Goal: Ask a question

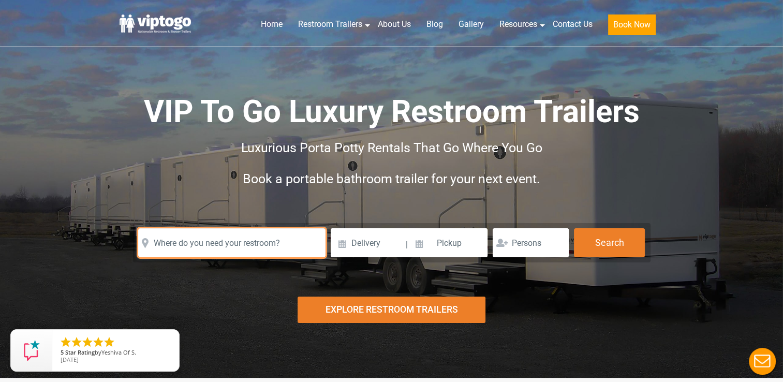
click at [265, 247] on input "text" at bounding box center [231, 242] width 187 height 29
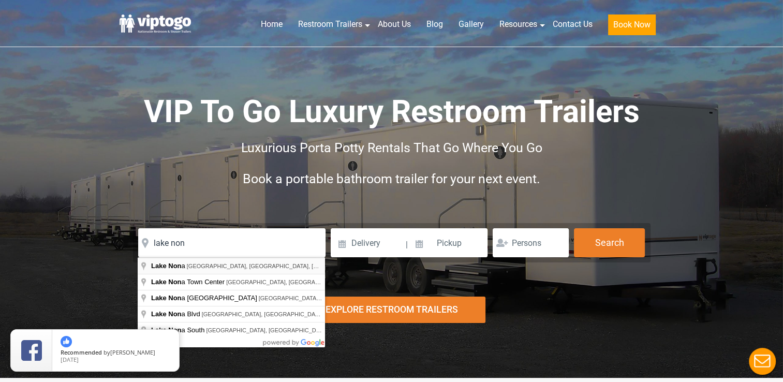
type input "Lake Nona, Orlando, FL, USA"
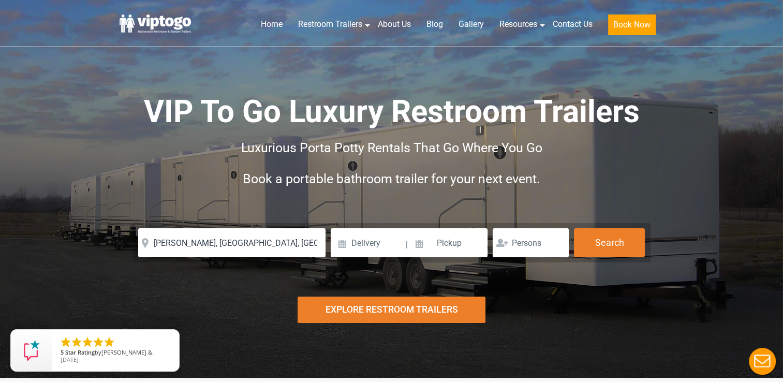
click at [455, 315] on div "Explore Restroom Trailers" at bounding box center [391, 309] width 188 height 26
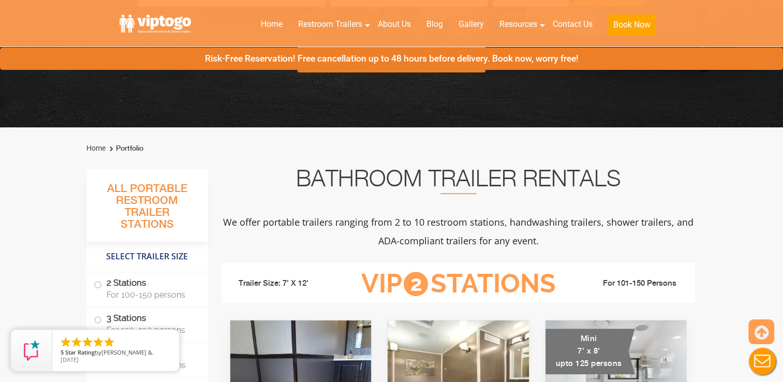
scroll to position [378, 0]
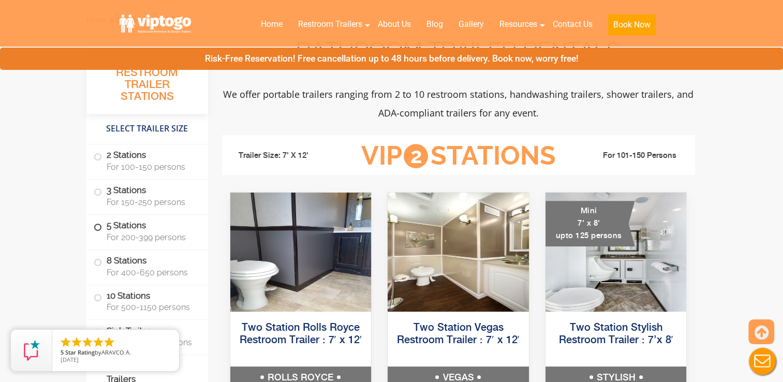
click at [170, 237] on span "For 200-399 persons" at bounding box center [151, 237] width 89 height 10
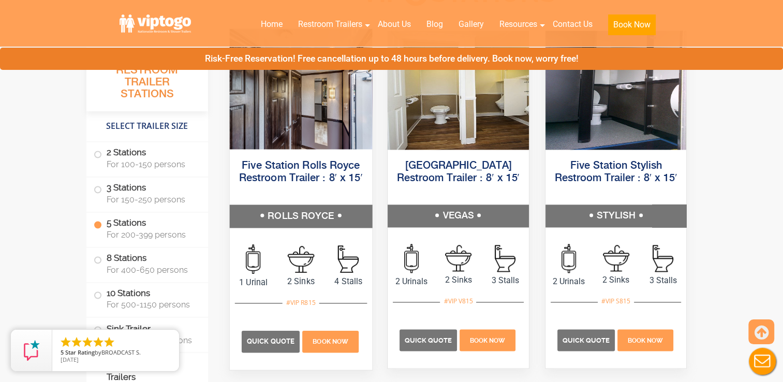
scroll to position [1529, 0]
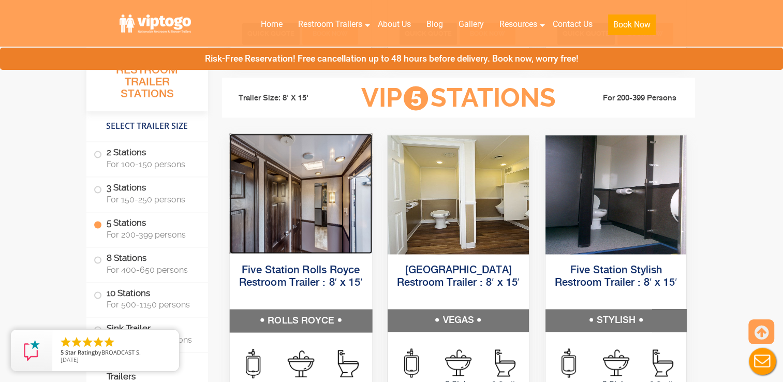
click at [288, 195] on img at bounding box center [300, 193] width 142 height 120
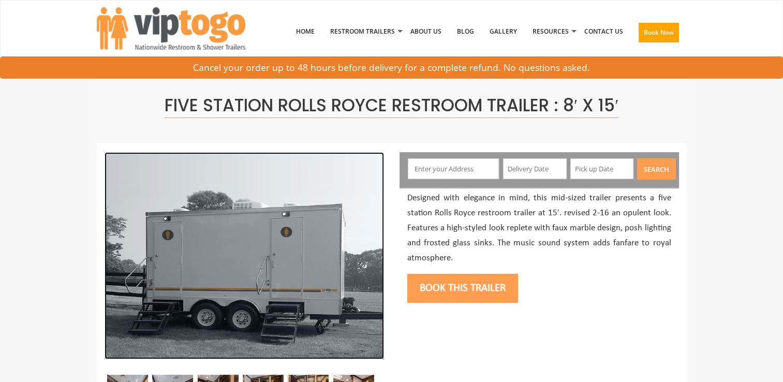
click at [288, 195] on img at bounding box center [243, 255] width 279 height 207
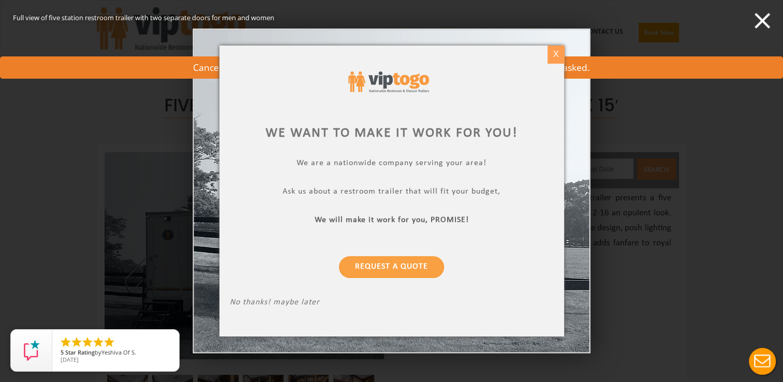
click at [556, 55] on div "X" at bounding box center [555, 55] width 16 height 18
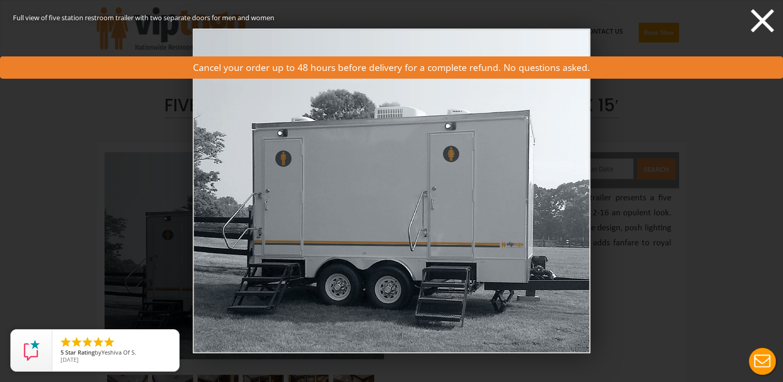
click at [765, 18] on icon at bounding box center [761, 20] width 23 height 23
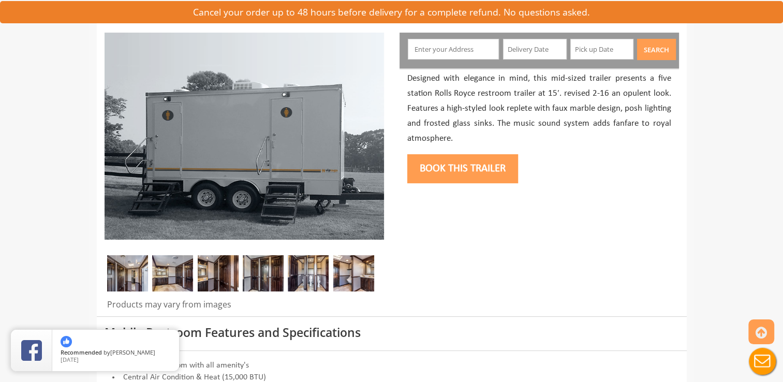
scroll to position [120, 0]
click at [120, 274] on img at bounding box center [127, 272] width 41 height 36
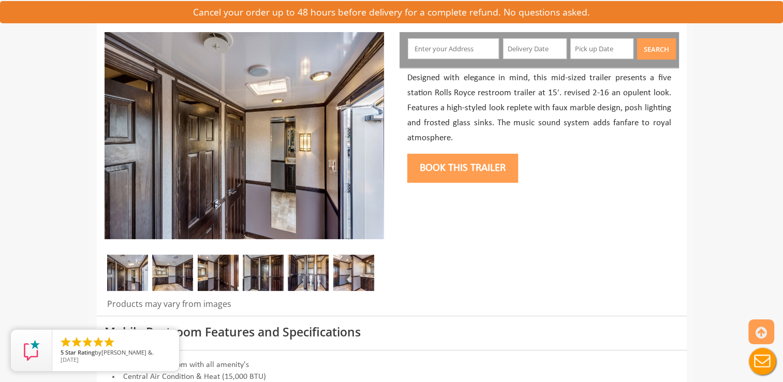
click at [168, 273] on img at bounding box center [172, 272] width 41 height 36
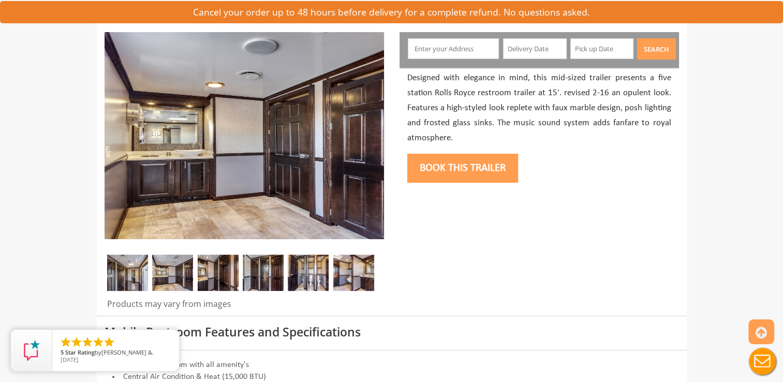
click at [213, 275] on img at bounding box center [218, 272] width 41 height 36
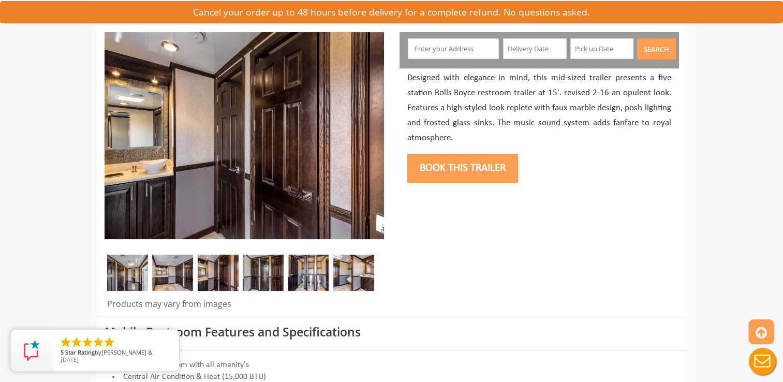
click at [254, 279] on img at bounding box center [263, 272] width 41 height 36
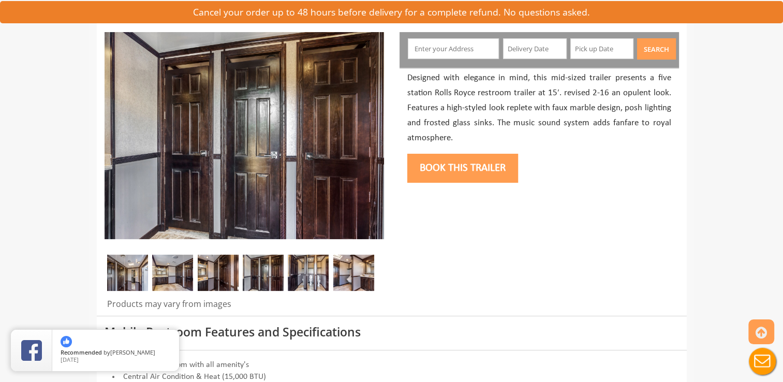
click at [308, 283] on img at bounding box center [308, 272] width 41 height 36
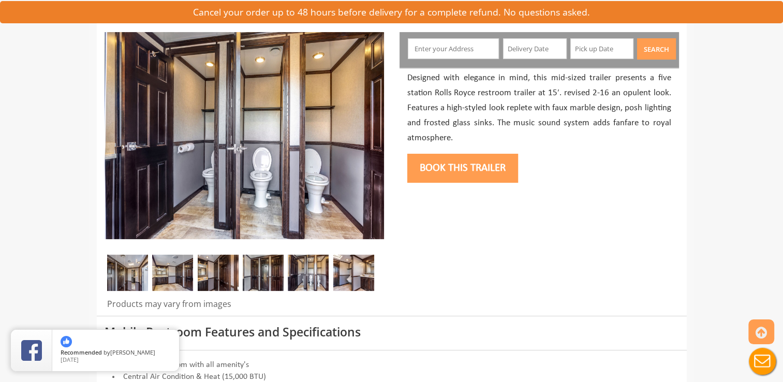
click at [358, 276] on img at bounding box center [353, 272] width 41 height 36
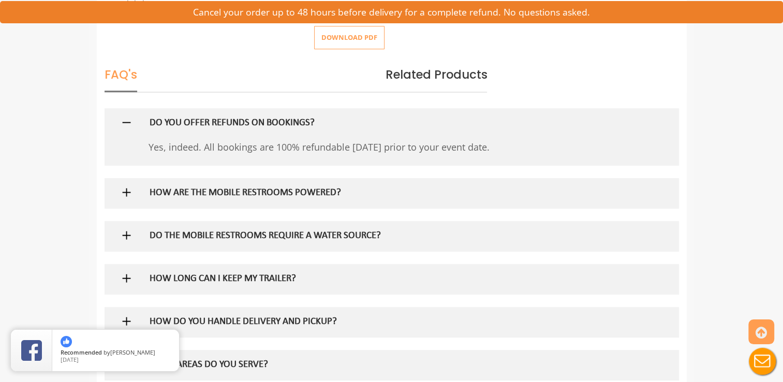
scroll to position [641, 0]
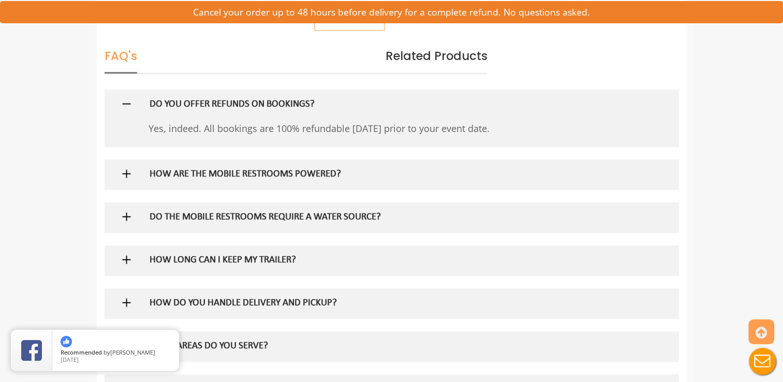
click at [348, 257] on h5 "HOW LONG CAN I KEEP MY TRAILER?" at bounding box center [374, 260] width 450 height 11
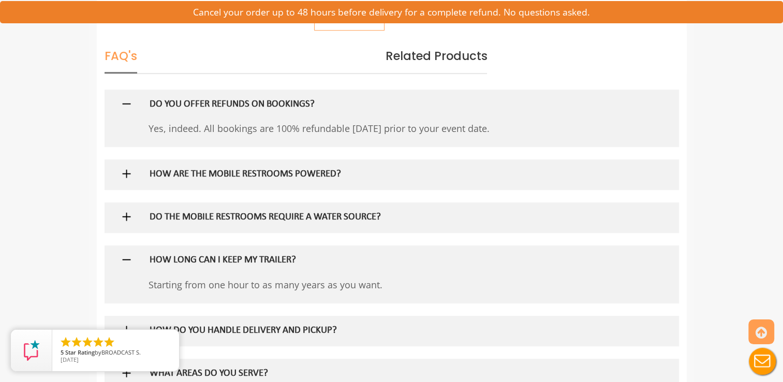
click at [348, 257] on h5 "HOW LONG CAN I KEEP MY TRAILER?" at bounding box center [374, 260] width 450 height 11
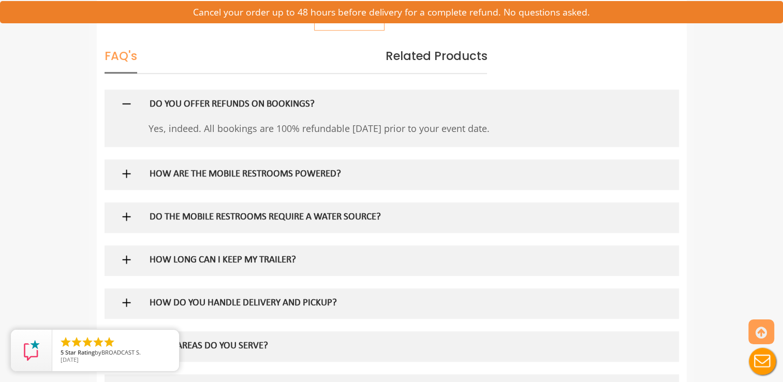
click at [321, 209] on div "DO THE MOBILE RESTROOMS REQUIRE A WATER SOURCE?" at bounding box center [374, 217] width 465 height 30
click at [332, 217] on h5 "DO THE MOBILE RESTROOMS REQUIRE A WATER SOURCE?" at bounding box center [374, 217] width 450 height 11
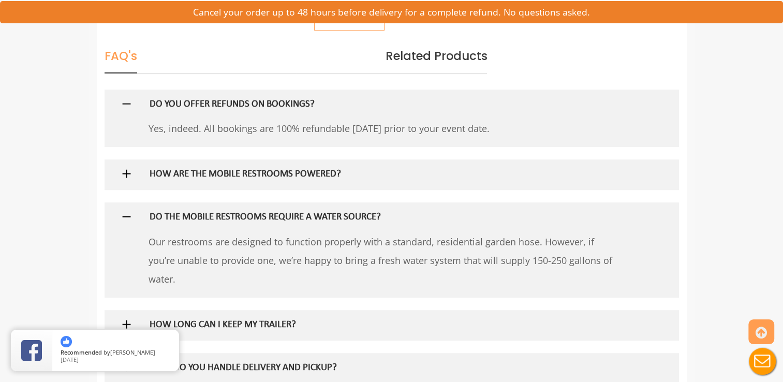
scroll to position [645, 0]
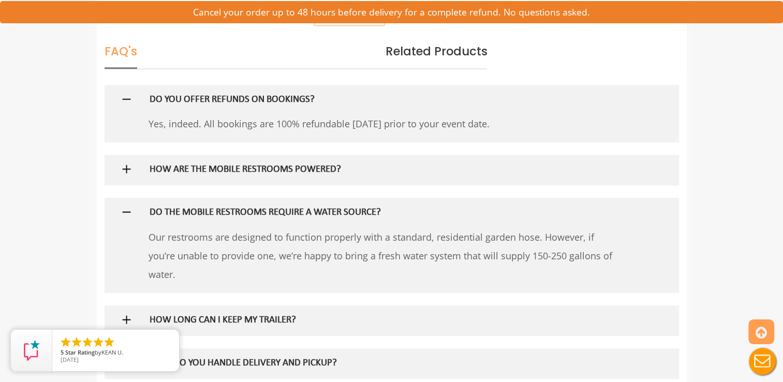
click at [332, 217] on h5 "DO THE MOBILE RESTROOMS REQUIRE A WATER SOURCE?" at bounding box center [374, 212] width 450 height 11
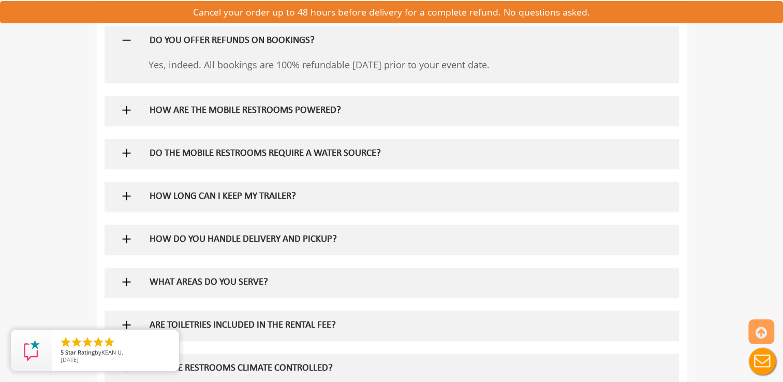
scroll to position [763, 0]
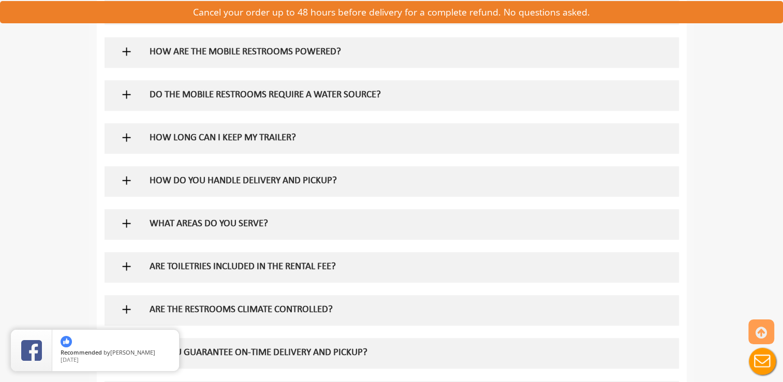
click at [263, 232] on div "WHAT AREAS DO YOU SERVE?" at bounding box center [374, 224] width 465 height 30
click at [298, 306] on h5 "ARE THE RESTROOMS CLIMATE CONTROLLED?" at bounding box center [374, 310] width 450 height 11
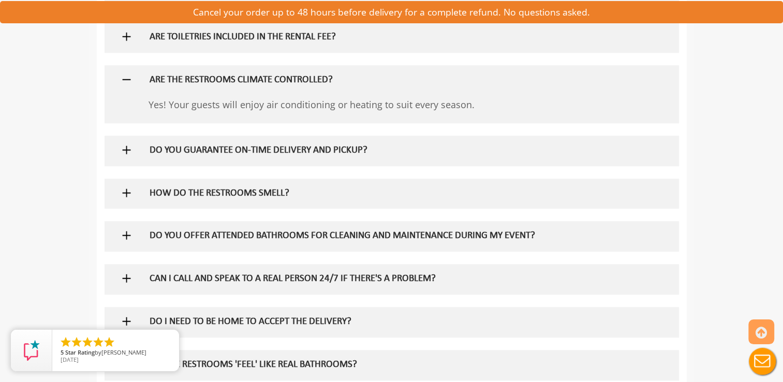
scroll to position [991, 0]
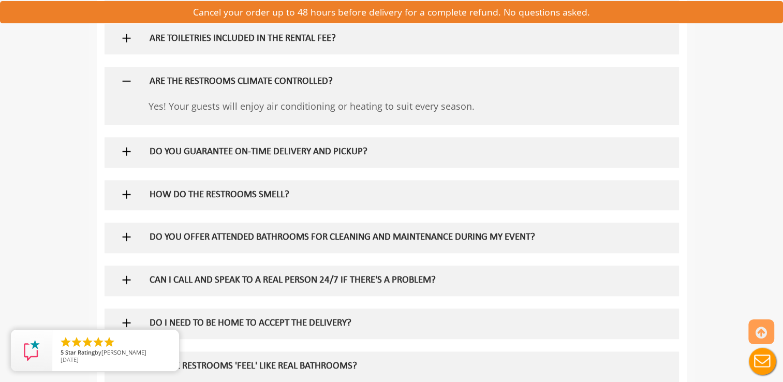
click at [265, 198] on h5 "HOW DO THE RESTROOMS SMELL?" at bounding box center [374, 195] width 450 height 11
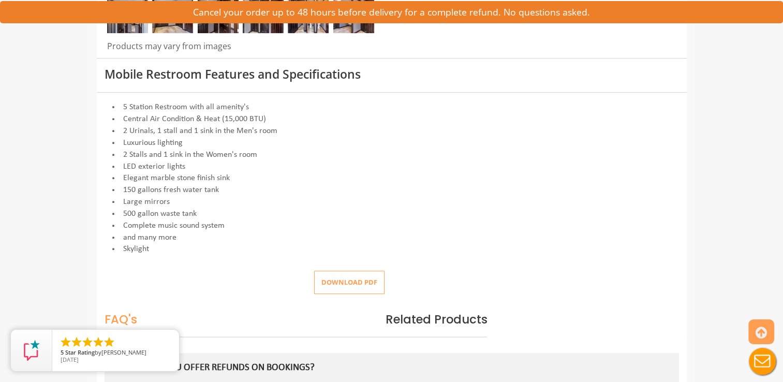
scroll to position [378, 0]
click at [332, 277] on button "Download pdf" at bounding box center [349, 281] width 70 height 23
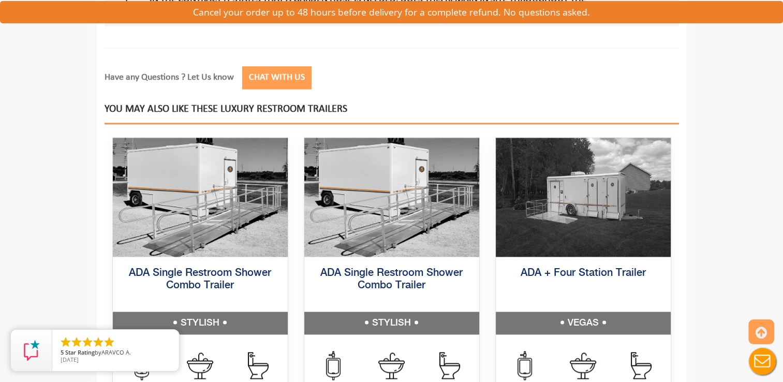
scroll to position [1490, 0]
click at [298, 69] on button "Chat with Us" at bounding box center [276, 77] width 69 height 23
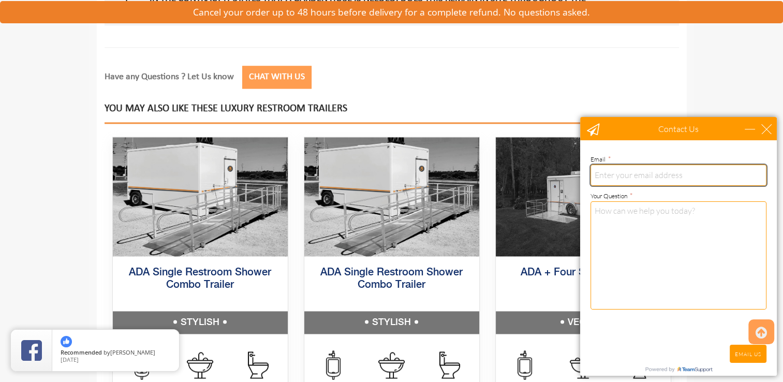
click at [627, 173] on input "email" at bounding box center [678, 174] width 176 height 21
type input "[PERSON_NAME][EMAIL_ADDRESS][PERSON_NAME][PERSON_NAME][DOMAIN_NAME]"
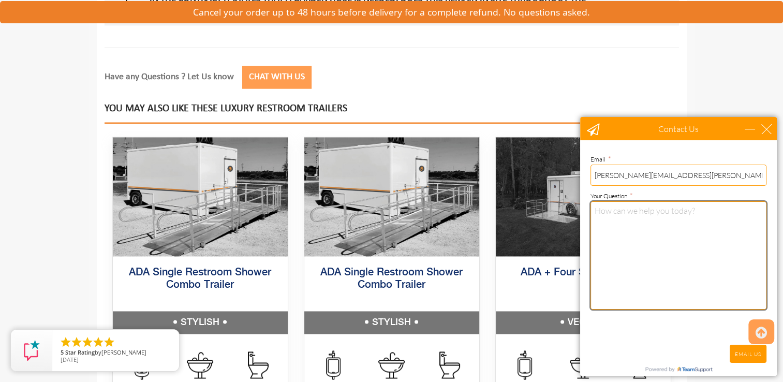
click at [627, 218] on textarea "Your Question *" at bounding box center [678, 255] width 176 height 108
type textarea "Hi - I'm interested in quotes for a rolls royce restroom trailer. Can you pleas…"
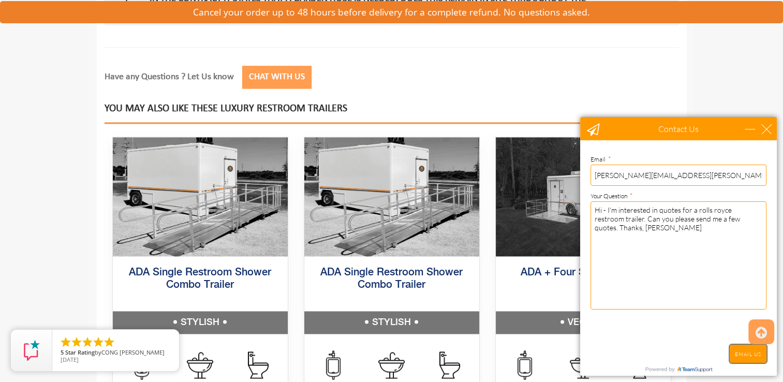
click at [741, 352] on input "EMAIL US" at bounding box center [747, 353] width 37 height 18
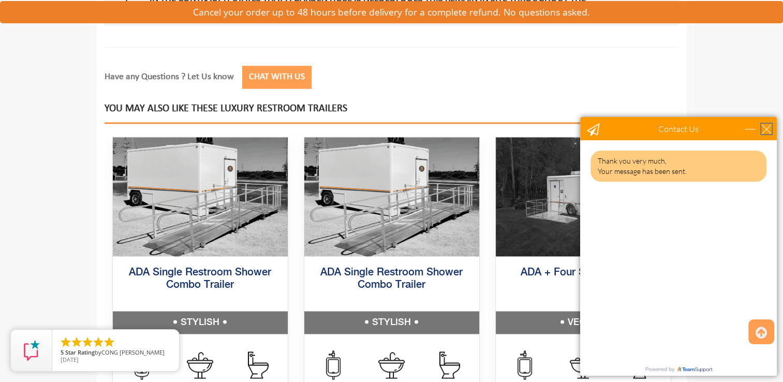
click at [767, 126] on div "close" at bounding box center [766, 129] width 10 height 10
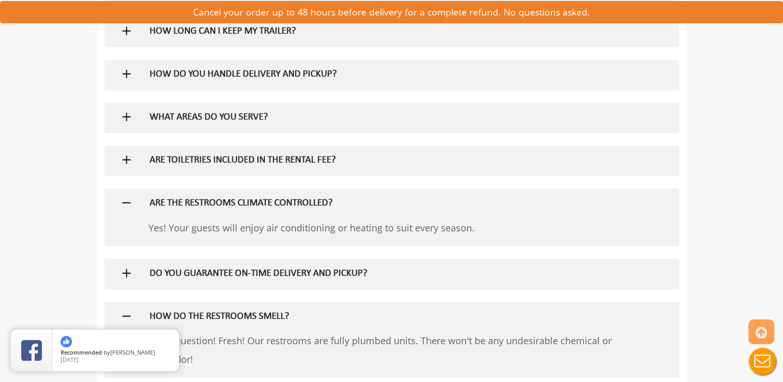
scroll to position [850, 0]
